Goal: Task Accomplishment & Management: Manage account settings

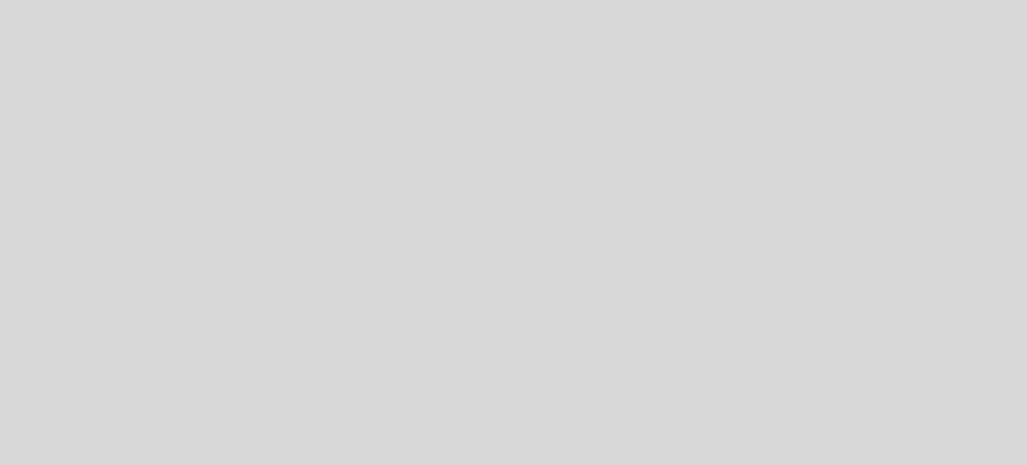
select select "es"
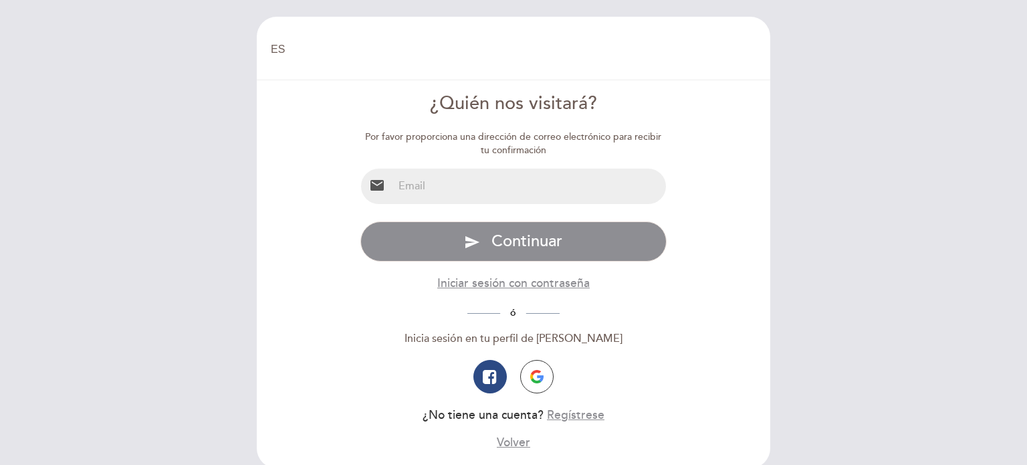
click at [445, 197] on input "email" at bounding box center [529, 185] width 273 height 35
type input "[EMAIL_ADDRESS][DOMAIN_NAME]"
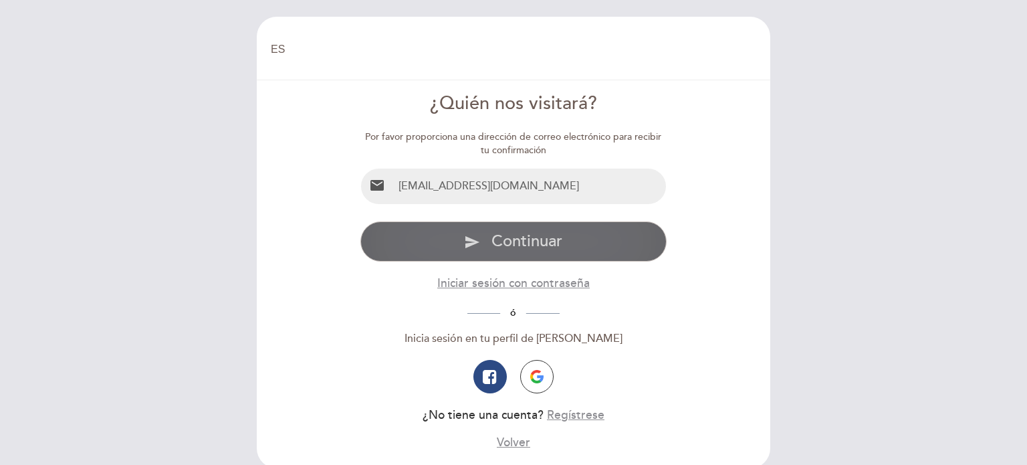
click at [509, 239] on span "Continuar" at bounding box center [526, 240] width 71 height 19
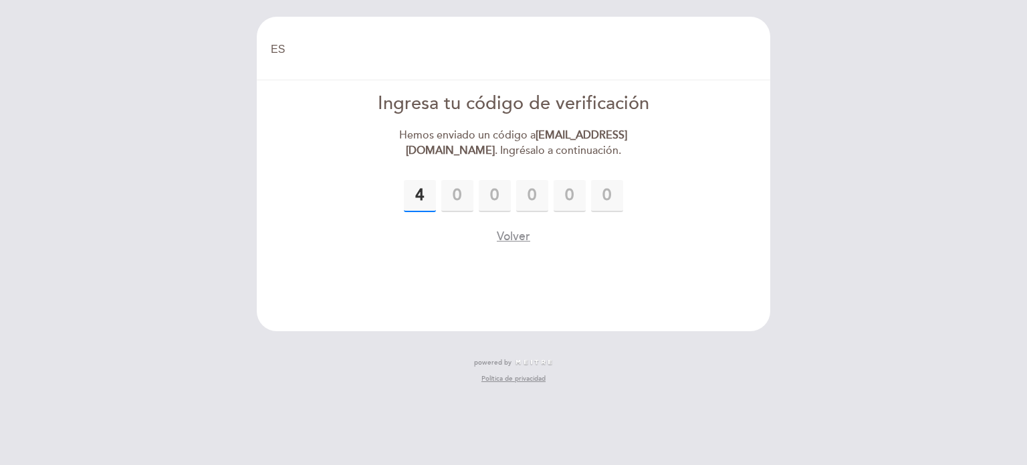
type input "4"
type input "0"
type input "5"
type input "8"
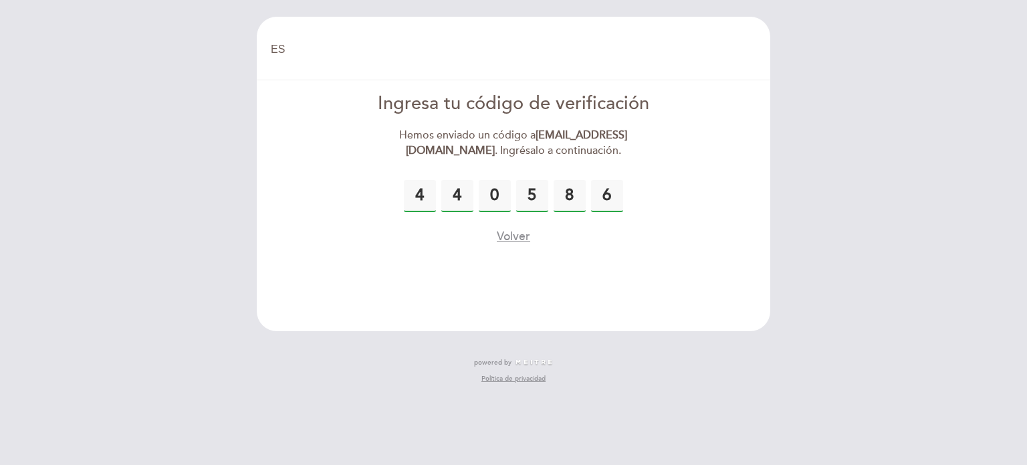
type input "6"
